Goal: Information Seeking & Learning: Learn about a topic

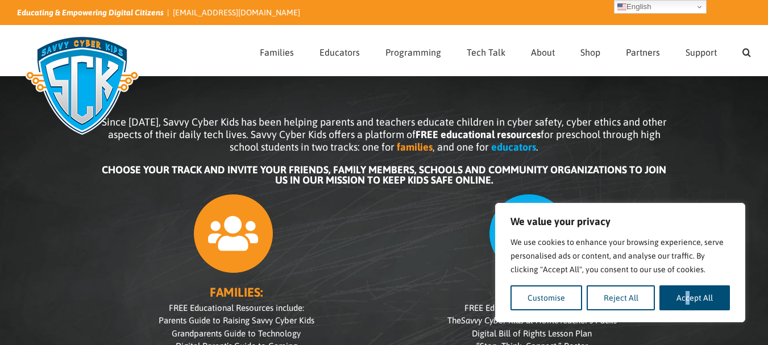
click at [687, 311] on div "We value your privacy We use cookies to enhance your browsing experience, serve…" at bounding box center [620, 262] width 250 height 119
click at [687, 308] on button "Accept All" at bounding box center [694, 297] width 70 height 25
checkbox input "true"
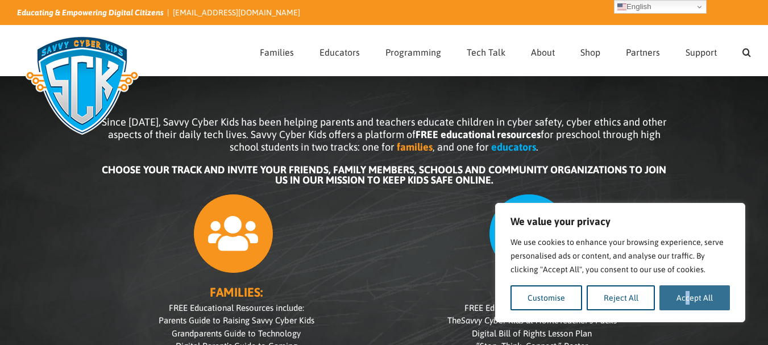
checkbox input "true"
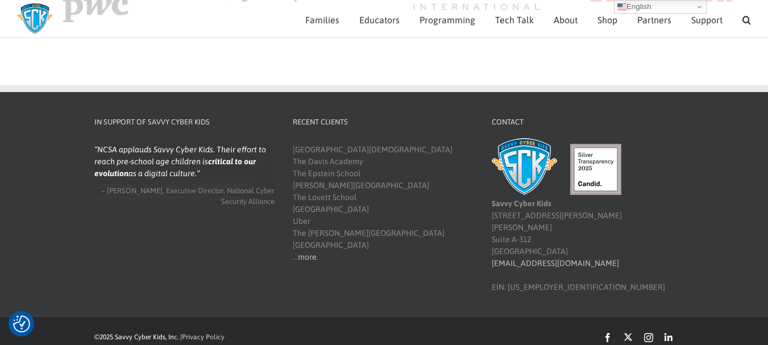
scroll to position [1402, 0]
click at [607, 333] on link "Facebook" at bounding box center [607, 337] width 9 height 9
click at [216, 332] on div "©2025 Savvy Cyber Kids, Inc. | Privacy Policy" at bounding box center [267, 337] width 347 height 10
click at [217, 333] on link "Privacy Policy" at bounding box center [203, 337] width 43 height 8
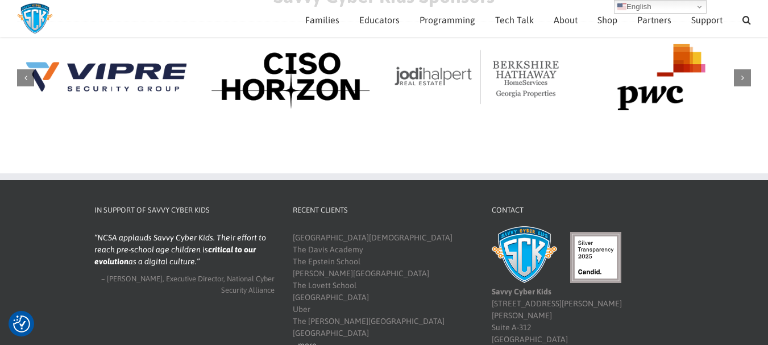
scroll to position [1288, 0]
